Goal: Find specific page/section: Find specific page/section

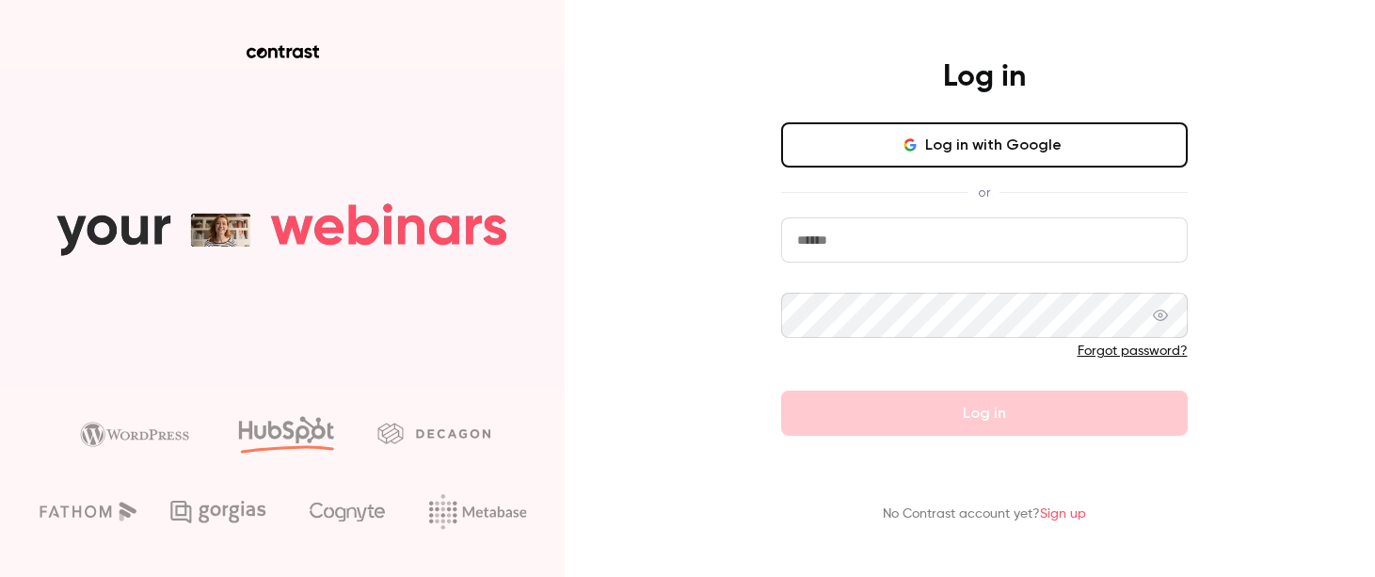
click at [1065, 149] on button "Log in with Google" at bounding box center [984, 144] width 407 height 45
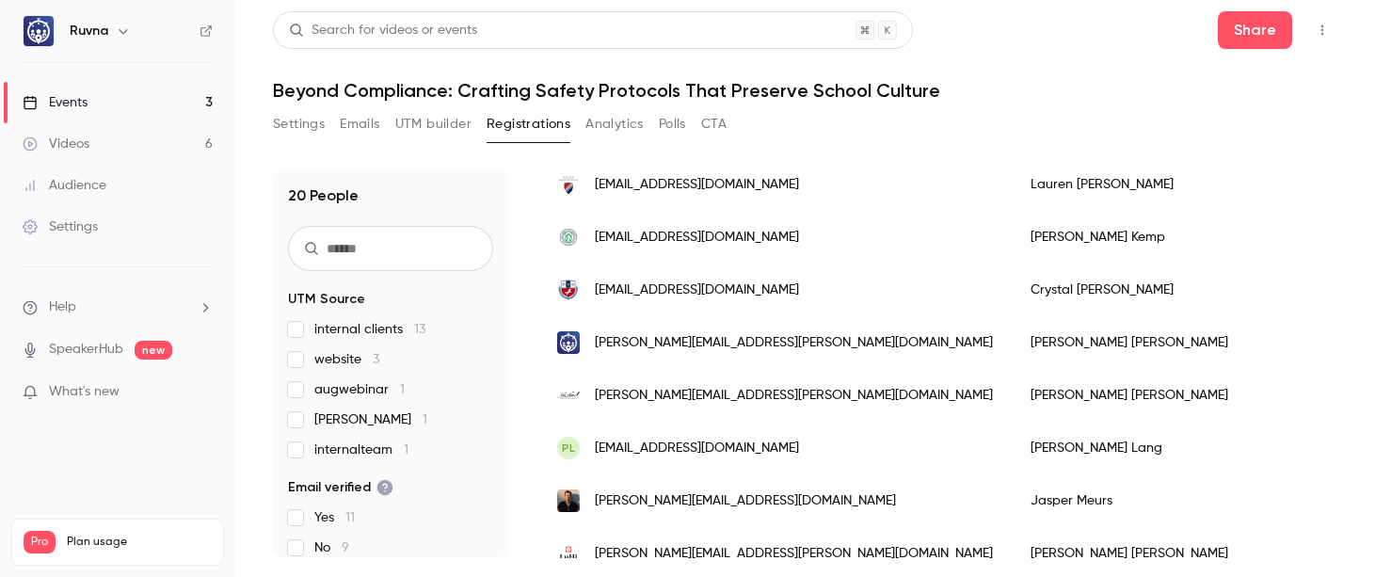
scroll to position [845, 0]
